Goal: Information Seeking & Learning: Check status

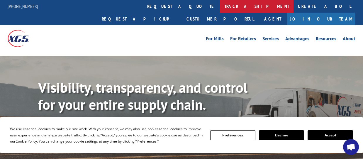
click at [220, 5] on link "track a shipment" at bounding box center [257, 6] width 74 height 13
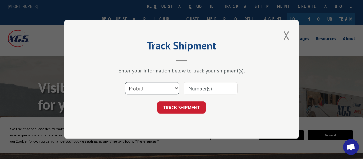
drag, startPoint x: 154, startPoint y: 88, endPoint x: 148, endPoint y: 94, distance: 8.1
click at [154, 88] on select "Select category... Probill BOL PO" at bounding box center [152, 88] width 54 height 12
select select "po"
click at [125, 82] on select "Select category... Probill BOL PO" at bounding box center [152, 88] width 54 height 12
click at [198, 85] on input at bounding box center [210, 88] width 54 height 12
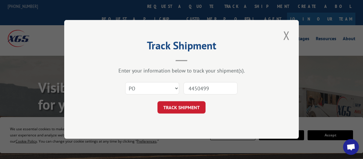
type input "44504995"
click button "TRACK SHIPMENT" at bounding box center [181, 107] width 48 height 12
